Goal: Find specific page/section: Find specific page/section

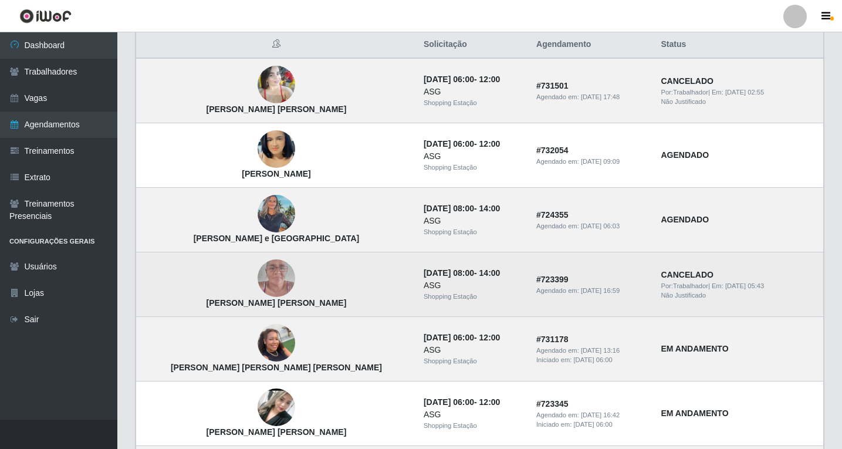
scroll to position [117, 0]
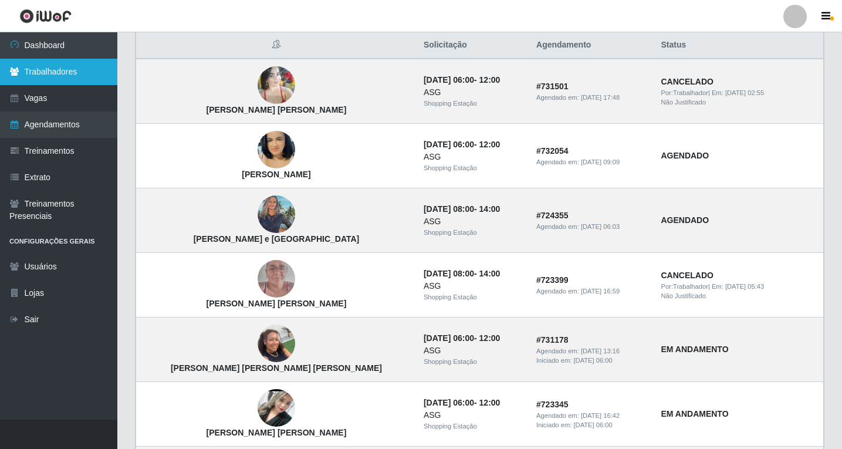
click at [56, 69] on link "Trabalhadores" at bounding box center [58, 72] width 117 height 26
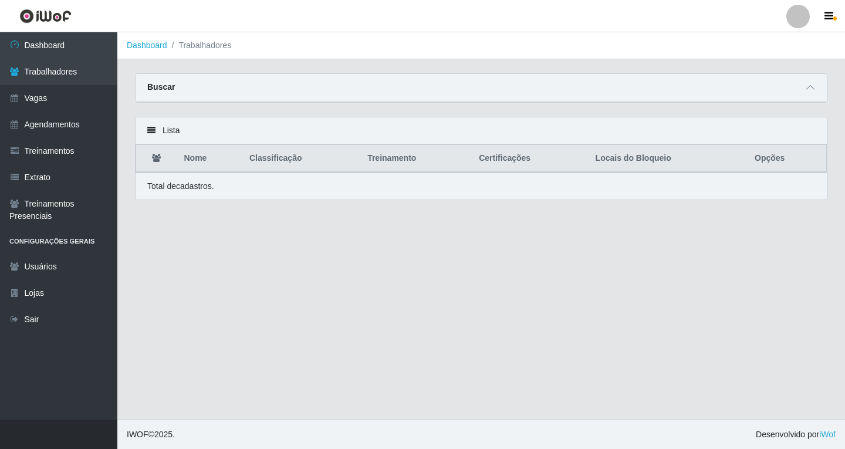
click at [177, 130] on div "Lista" at bounding box center [481, 130] width 691 height 27
click at [798, 93] on div "Buscar" at bounding box center [481, 88] width 691 height 28
click at [798, 85] on div "Buscar" at bounding box center [481, 88] width 691 height 28
click at [811, 91] on icon at bounding box center [810, 87] width 8 height 8
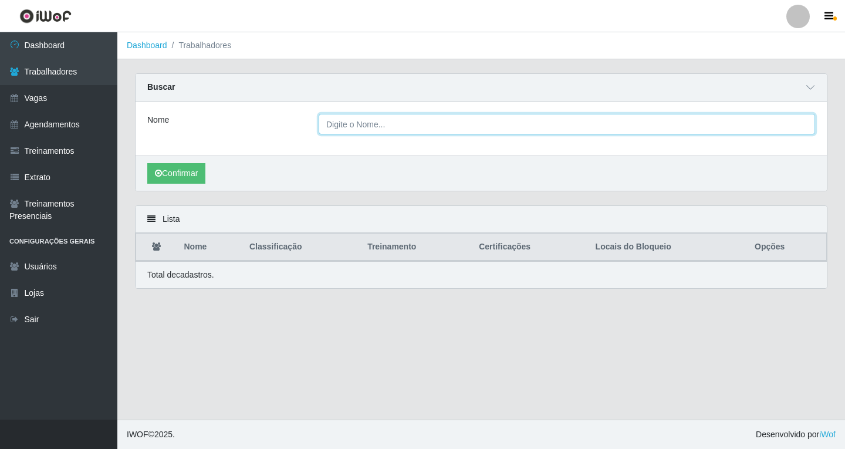
click at [345, 126] on input "Nome" at bounding box center [567, 124] width 496 height 21
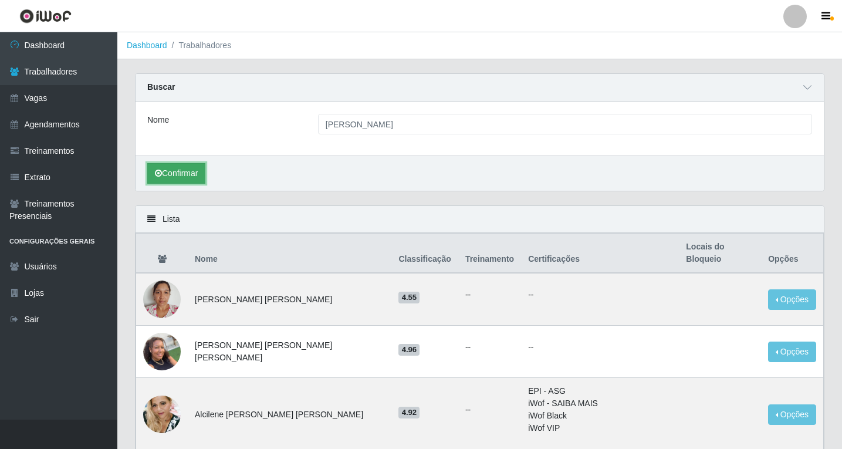
click at [156, 173] on icon "submit" at bounding box center [158, 173] width 7 height 8
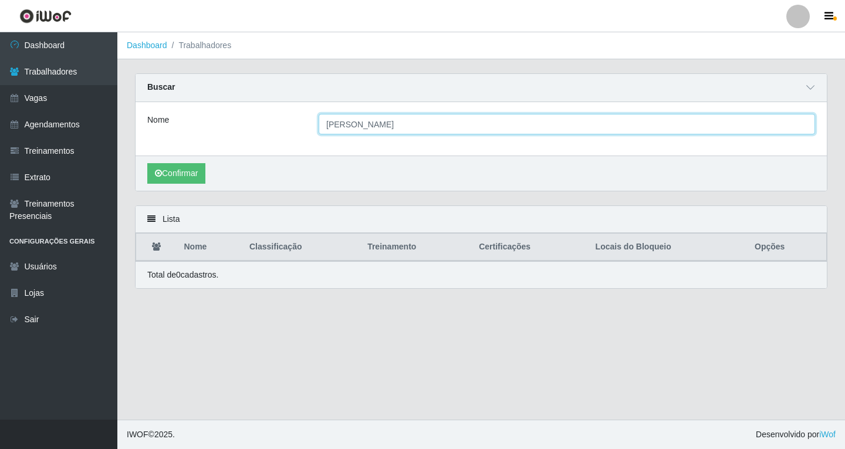
click at [334, 127] on input "[PERSON_NAME]" at bounding box center [567, 124] width 496 height 21
type input "kercia"
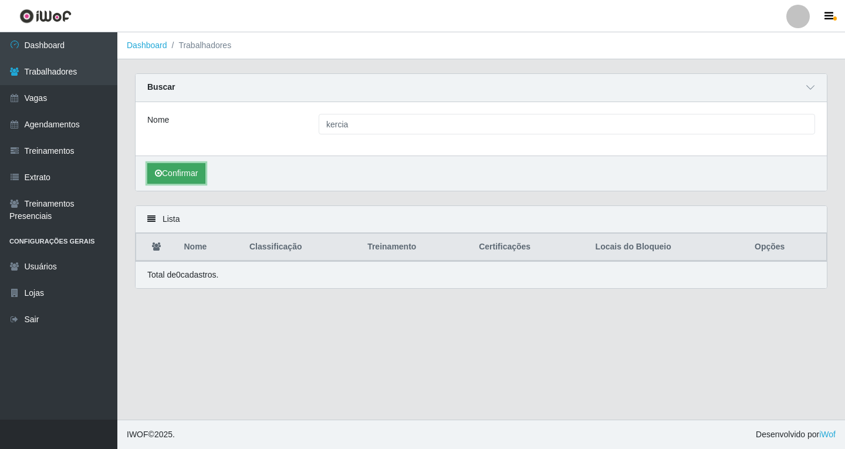
click at [186, 170] on button "Confirmar" at bounding box center [176, 173] width 58 height 21
